Goal: Task Accomplishment & Management: Complete application form

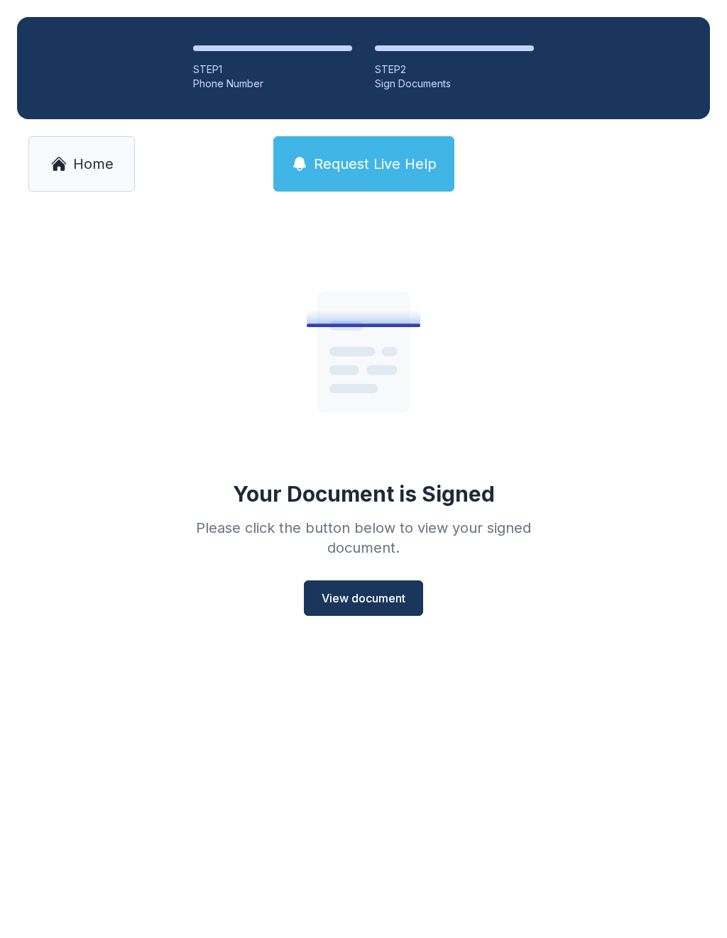
click at [383, 590] on span "View document" at bounding box center [363, 598] width 84 height 17
click at [246, 53] on li "STEP 1 Phone Number" at bounding box center [272, 67] width 159 height 45
click at [232, 53] on li "STEP 1 Phone Number" at bounding box center [272, 67] width 159 height 45
click at [65, 175] on link "Home" at bounding box center [81, 163] width 106 height 55
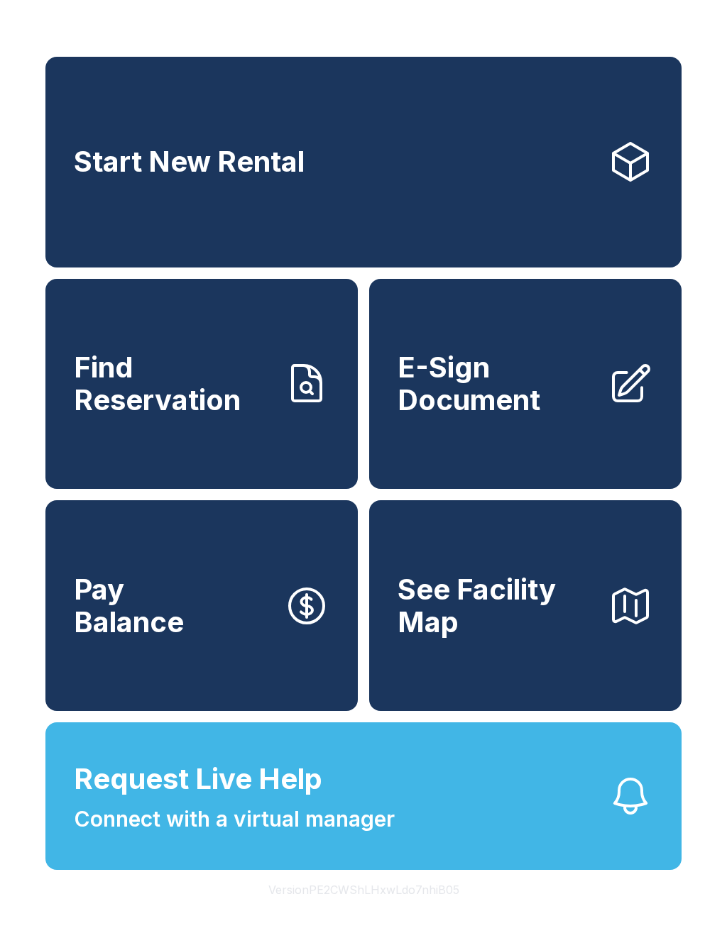
click at [498, 384] on span "E-Sign Document" at bounding box center [496, 383] width 199 height 65
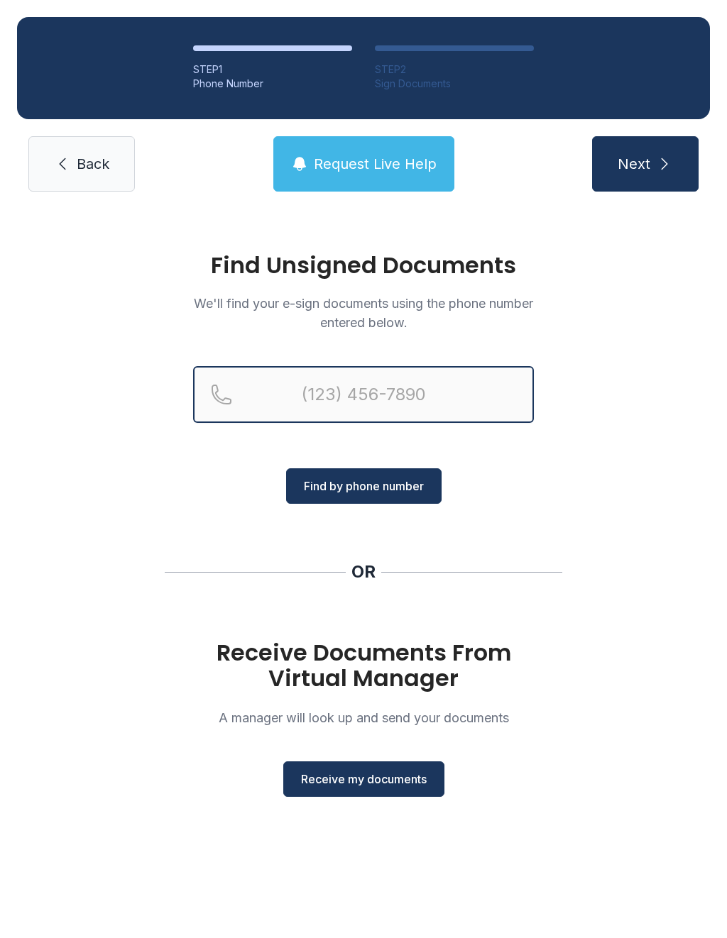
click at [388, 389] on input "Reservation phone number" at bounding box center [363, 394] width 341 height 57
type input "[PHONE_NUMBER]"
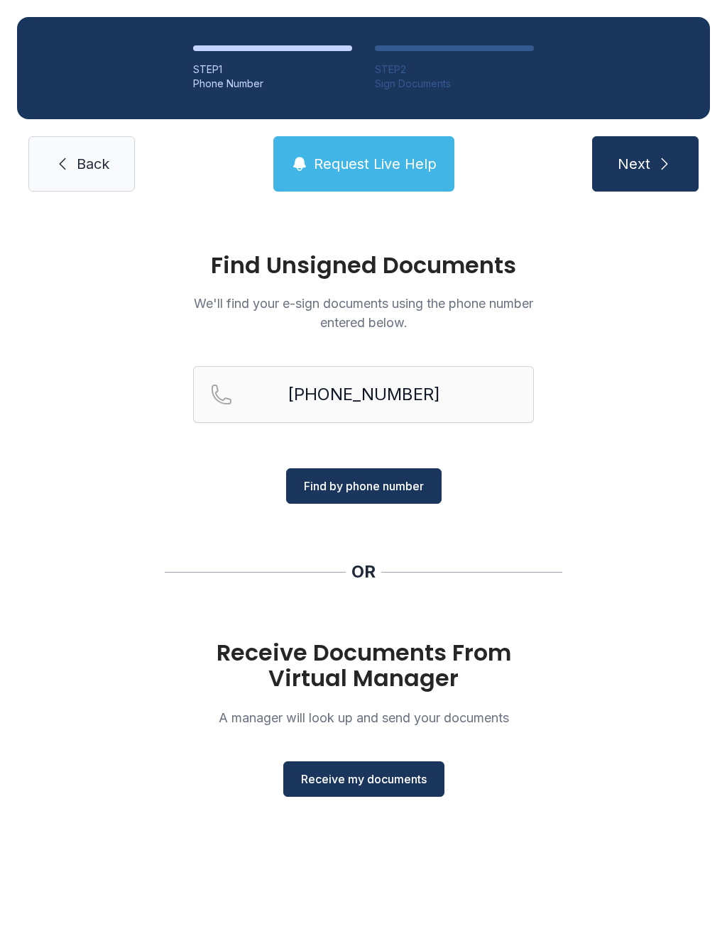
click at [388, 489] on span "Find by phone number" at bounding box center [364, 486] width 120 height 17
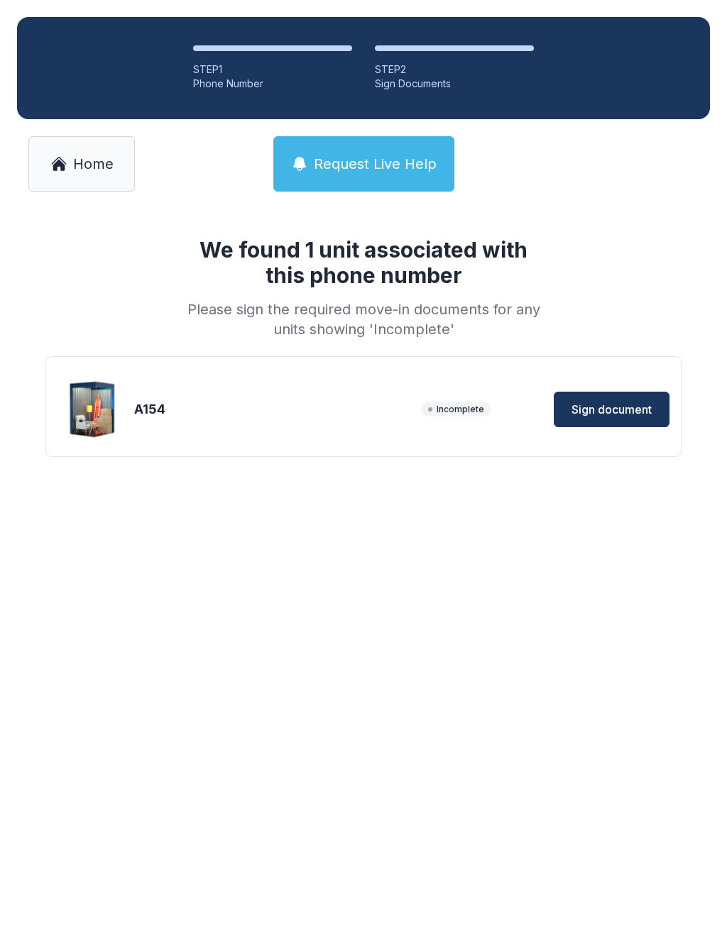
click at [351, 476] on div "We found 1 unit associated with this phone number Please sign the required move…" at bounding box center [363, 361] width 727 height 305
click at [50, 492] on div "We found 1 unit associated with this phone number Please sign the required move…" at bounding box center [363, 361] width 727 height 305
click at [631, 409] on span "Sign document" at bounding box center [611, 409] width 80 height 17
click at [70, 168] on link "Home" at bounding box center [81, 163] width 106 height 55
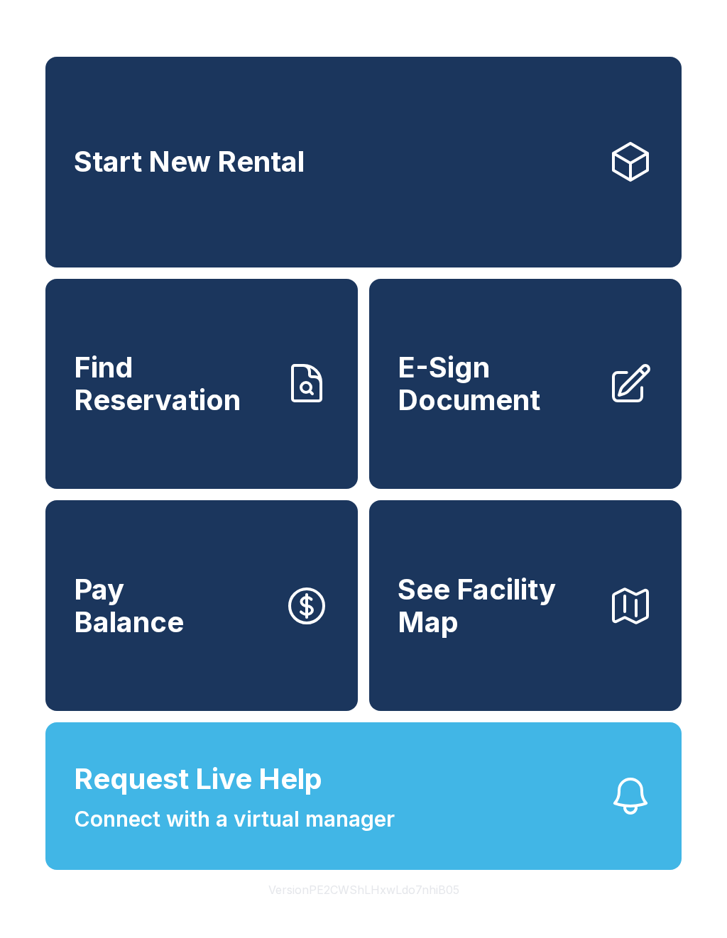
click at [111, 633] on span "Pay Balance" at bounding box center [129, 605] width 110 height 65
